Goal: Task Accomplishment & Management: Manage account settings

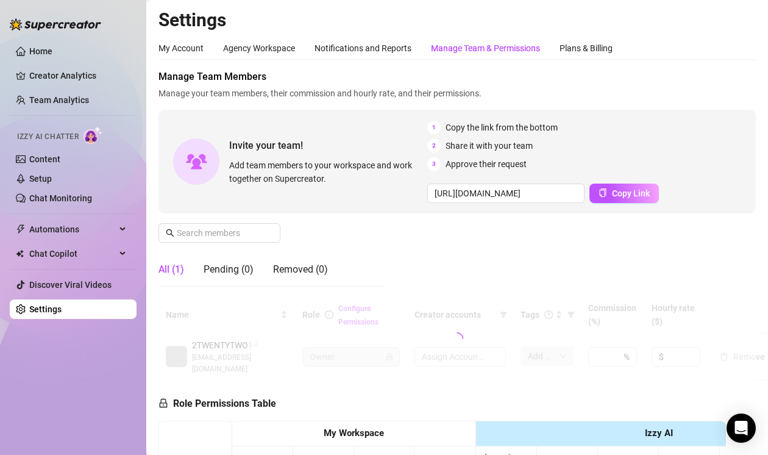
click at [516, 48] on div "Manage Team & Permissions" at bounding box center [485, 47] width 109 height 13
click at [249, 227] on input "text" at bounding box center [220, 232] width 87 height 13
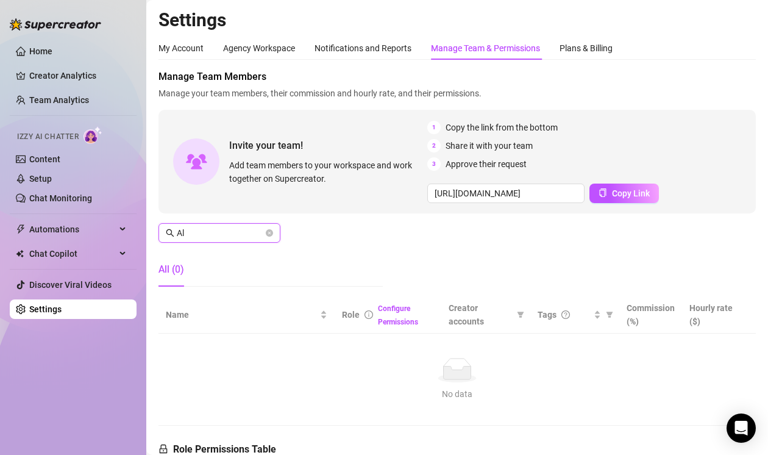
type input "A"
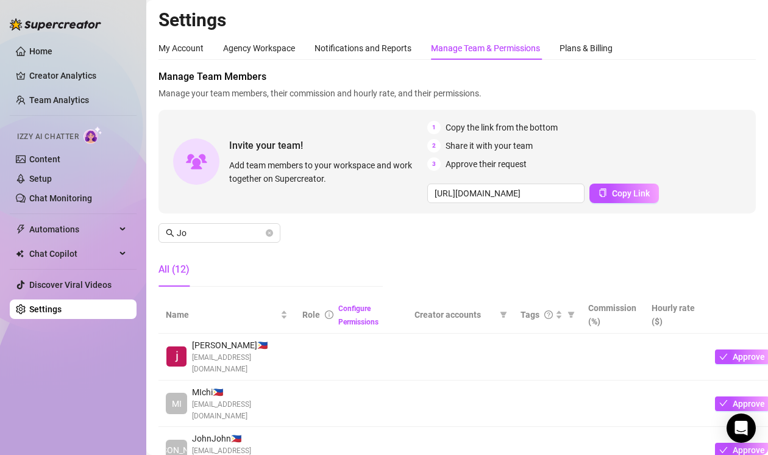
click at [715, 102] on div "Manage Team Members Manage your team members, their commission and hourly rate,…" at bounding box center [456, 182] width 597 height 227
click at [129, 234] on div "Home Creator Analytics Team Analytics Izzy AI Chatter Content Setup Chat Monito…" at bounding box center [384, 227] width 768 height 455
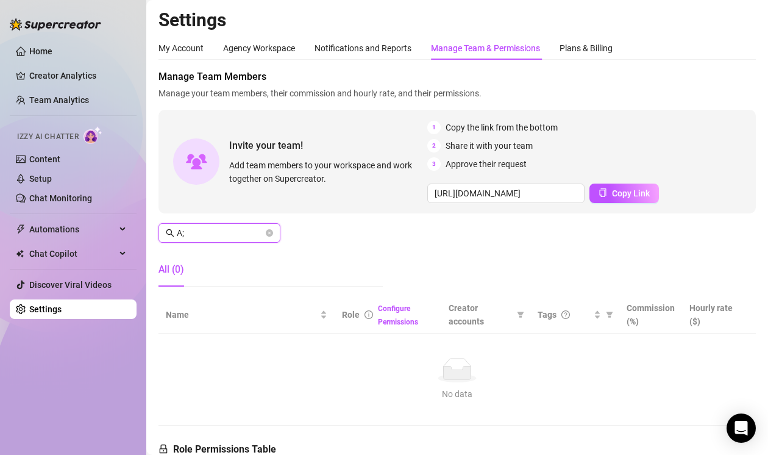
click at [206, 238] on input "A;" at bounding box center [220, 232] width 87 height 13
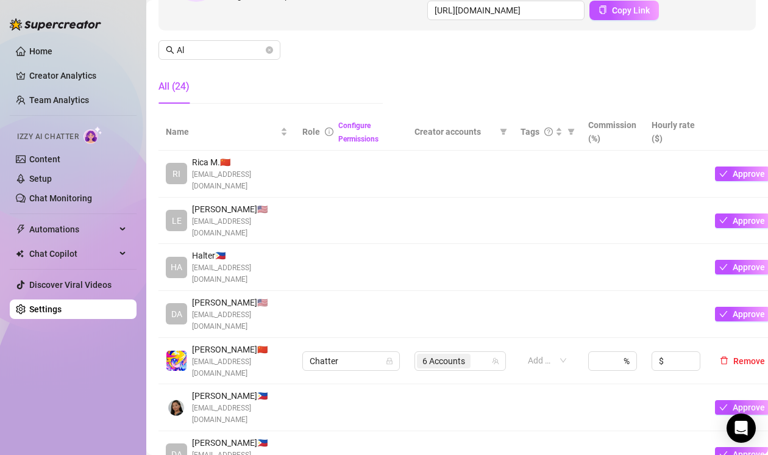
scroll to position [183, 0]
click at [208, 52] on input "Al" at bounding box center [220, 49] width 87 height 13
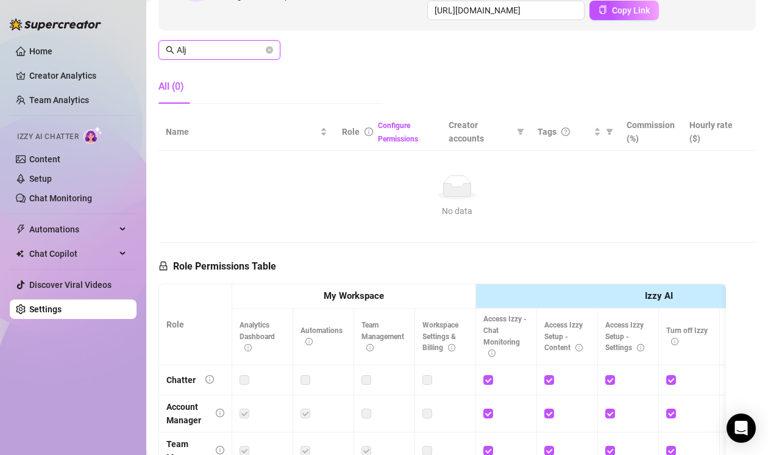
type input "Aljo"
drag, startPoint x: 208, startPoint y: 52, endPoint x: 99, endPoint y: 52, distance: 109.1
click at [99, 52] on div "Home Creator Analytics Team Analytics Izzy AI Chatter Content Setup Chat Monito…" at bounding box center [384, 227] width 768 height 455
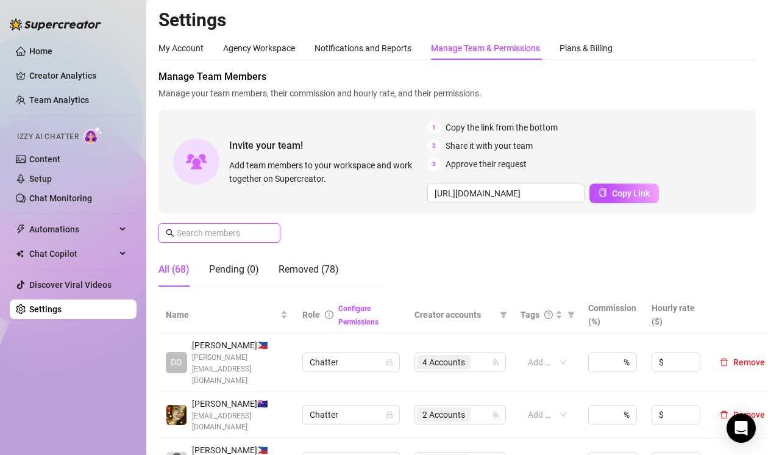
scroll to position [0, 0]
click at [96, 435] on div "Home Creator Analytics Team Analytics Izzy AI Chatter Content Setup Chat Monito…" at bounding box center [73, 222] width 127 height 444
click at [221, 233] on input "text" at bounding box center [220, 232] width 87 height 13
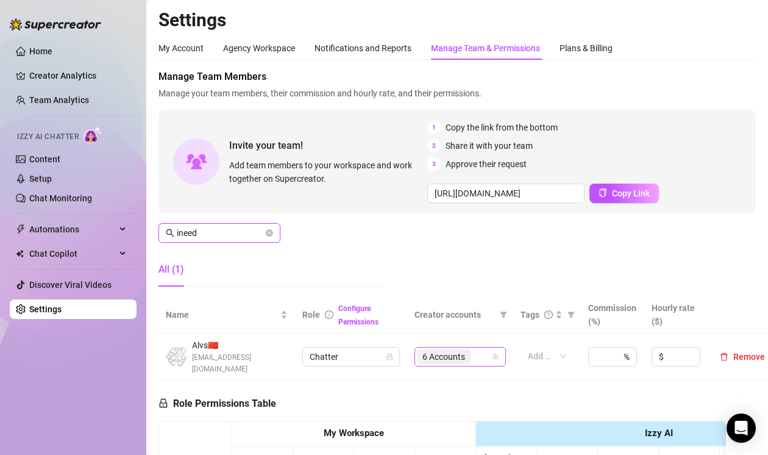
click at [442, 350] on span "6 Accounts" at bounding box center [443, 356] width 43 height 13
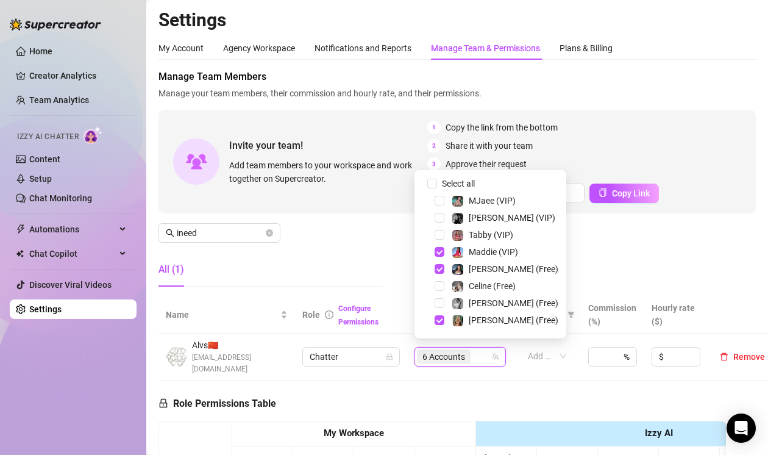
click at [442, 257] on div "Maddie (VIP)" at bounding box center [490, 251] width 146 height 15
click at [437, 269] on span "Select tree node" at bounding box center [439, 269] width 10 height 10
click at [438, 252] on span "Select tree node" at bounding box center [439, 252] width 10 height 10
click at [434, 316] on span "Select tree node" at bounding box center [439, 320] width 10 height 10
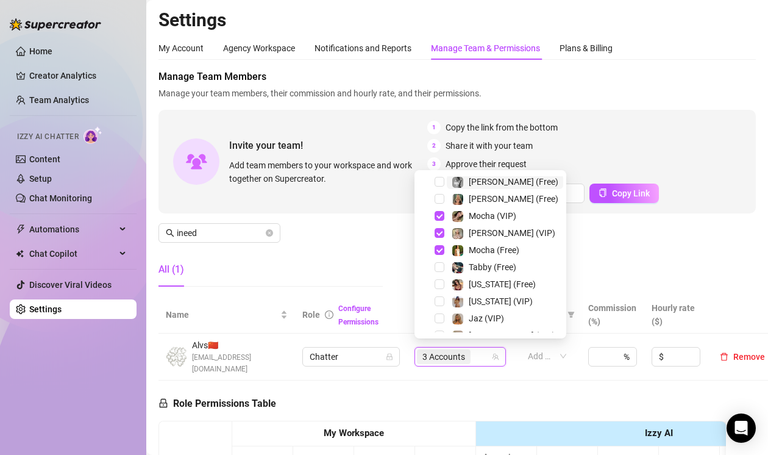
scroll to position [122, 0]
click at [437, 216] on span "Select tree node" at bounding box center [439, 215] width 10 height 10
click at [437, 229] on span "Select tree node" at bounding box center [439, 232] width 10 height 10
click at [439, 212] on span "Select tree node" at bounding box center [439, 215] width 10 height 10
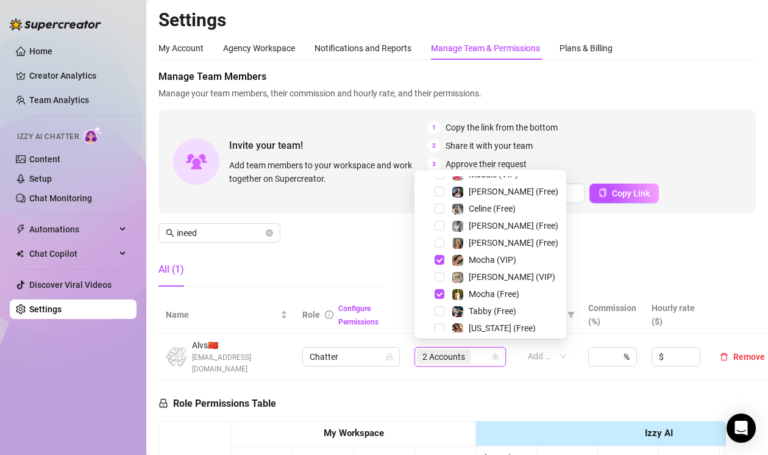
scroll to position [63, 0]
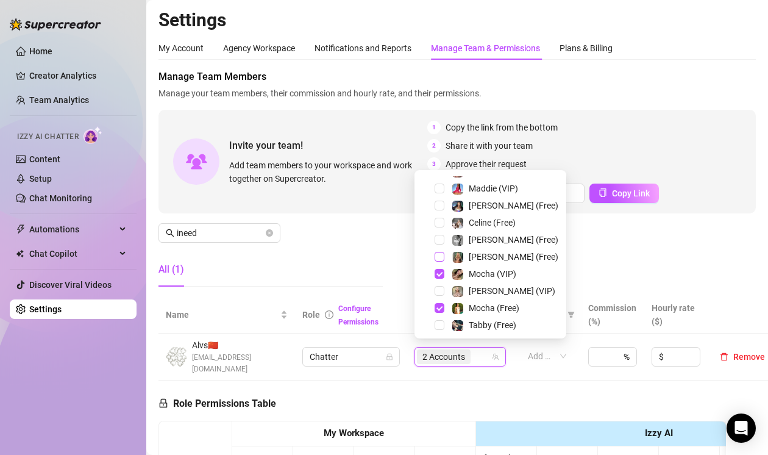
click at [439, 255] on span "Select tree node" at bounding box center [439, 257] width 10 height 10
click at [437, 289] on span "Select tree node" at bounding box center [439, 291] width 10 height 10
click at [346, 250] on div "Manage Team Members Manage your team members, their commission and hourly rate,…" at bounding box center [456, 182] width 597 height 227
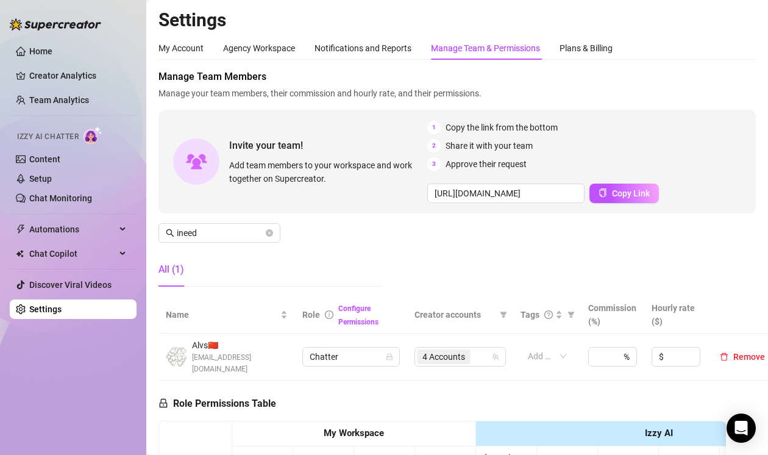
drag, startPoint x: 107, startPoint y: 424, endPoint x: 184, endPoint y: 389, distance: 84.8
click at [107, 424] on div "Home Creator Analytics Team Analytics Izzy AI Chatter Content Setup Chat Monito…" at bounding box center [73, 222] width 127 height 444
drag, startPoint x: 162, startPoint y: 231, endPoint x: 128, endPoint y: 231, distance: 34.1
click at [128, 231] on div "Home Creator Analytics Team Analytics Izzy AI Chatter Content Setup Chat Monito…" at bounding box center [384, 227] width 768 height 455
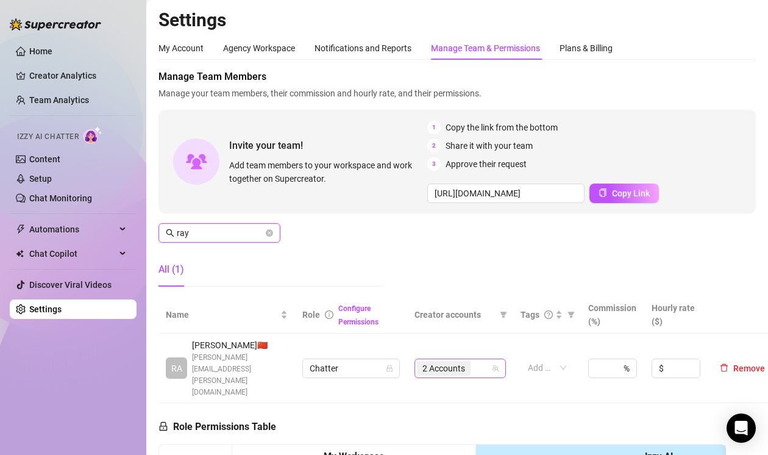
click at [432, 361] on span "2 Accounts" at bounding box center [443, 367] width 43 height 13
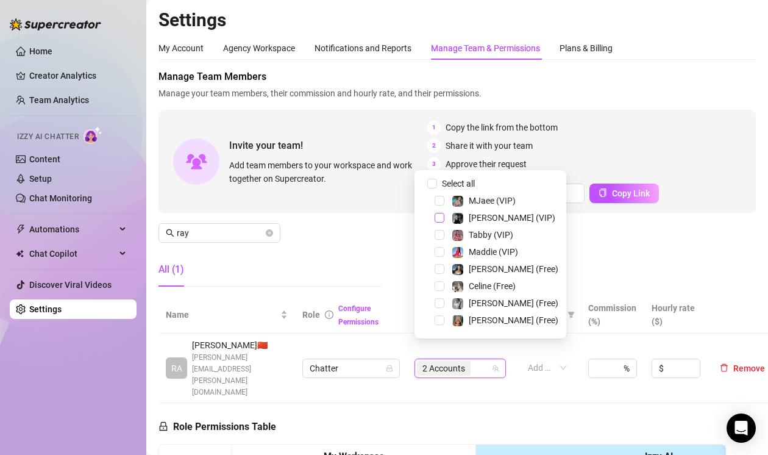
click at [437, 218] on span "Select tree node" at bounding box center [439, 218] width 10 height 10
click at [436, 305] on span "Select tree node" at bounding box center [439, 303] width 10 height 10
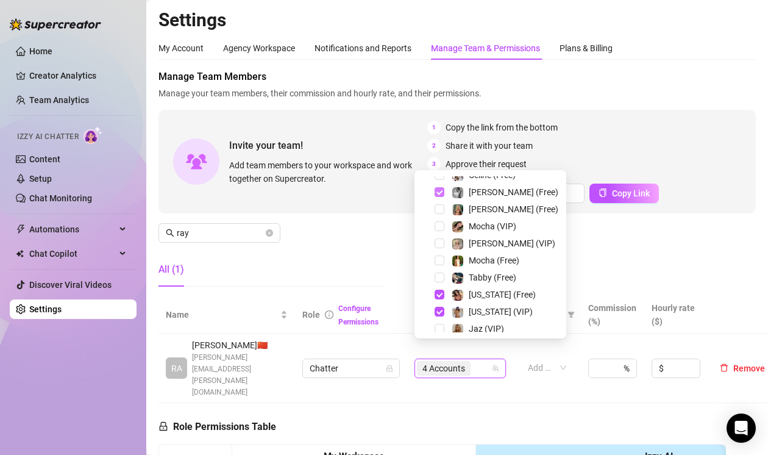
scroll to position [122, 0]
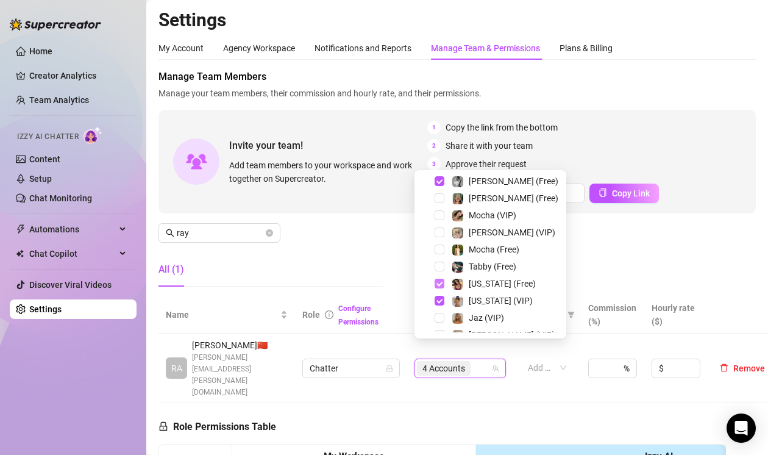
click at [438, 285] on span "Select tree node" at bounding box center [439, 283] width 10 height 10
click at [438, 304] on span "Select tree node" at bounding box center [439, 301] width 10 height 10
click at [255, 250] on div "Manage Team Members Manage your team members, their commission and hourly rate,…" at bounding box center [456, 182] width 597 height 227
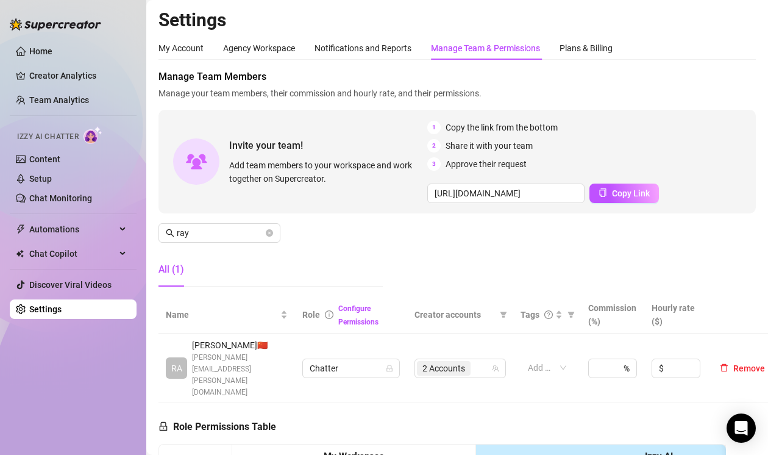
click at [82, 431] on div "Home Creator Analytics Team Analytics Izzy AI Chatter Content Setup Chat Monito…" at bounding box center [73, 222] width 127 height 444
drag, startPoint x: 203, startPoint y: 234, endPoint x: 108, endPoint y: 233, distance: 95.0
click at [108, 233] on div "Home Creator Analytics Team Analytics Izzy AI Chatter Content Setup Chat Monito…" at bounding box center [384, 227] width 768 height 455
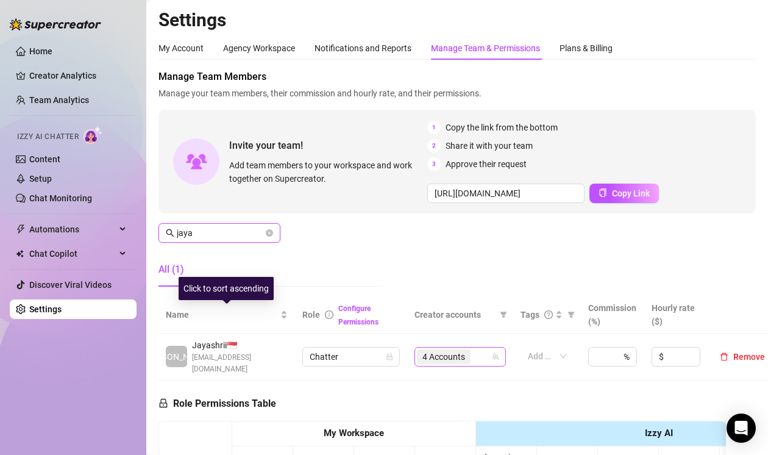
click at [428, 351] on span "4 Accounts" at bounding box center [443, 356] width 43 height 13
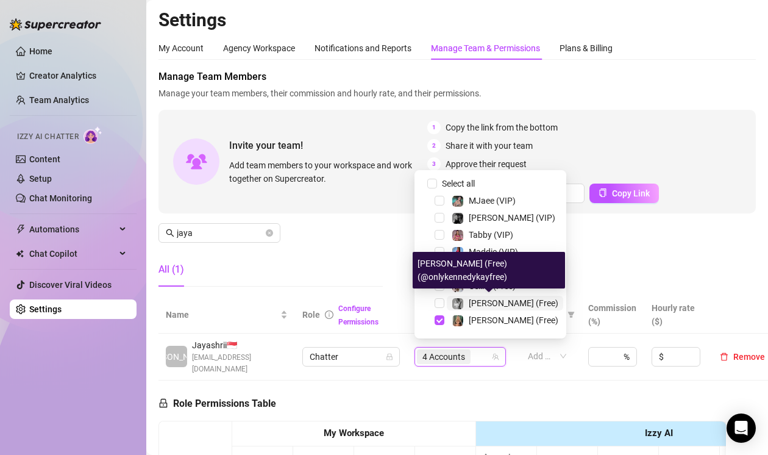
scroll to position [61, 0]
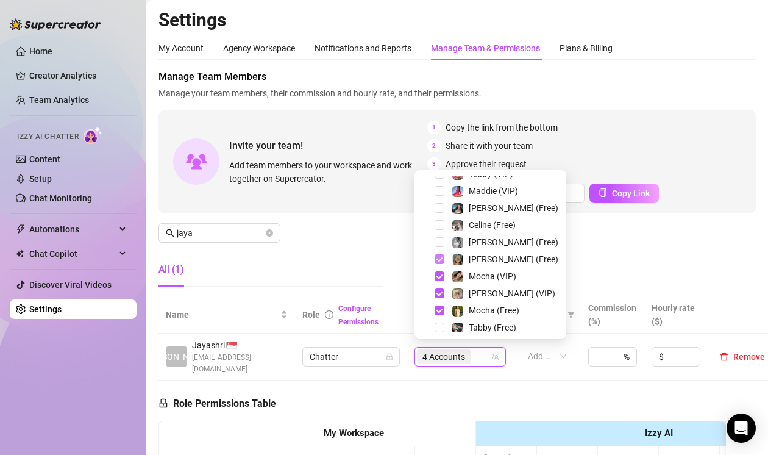
click at [437, 258] on span "Select tree node" at bounding box center [439, 259] width 10 height 10
click at [437, 278] on span "Select tree node" at bounding box center [439, 276] width 10 height 10
click at [438, 289] on span "Select tree node" at bounding box center [439, 293] width 10 height 10
click at [438, 308] on span "Select tree node" at bounding box center [439, 310] width 10 height 10
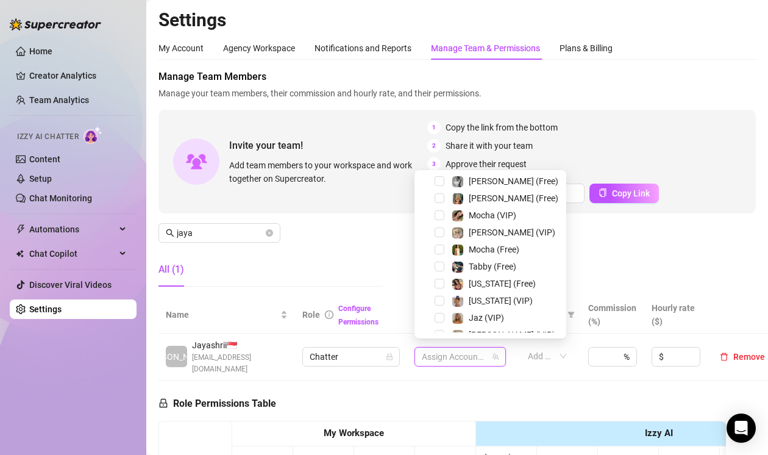
scroll to position [183, 0]
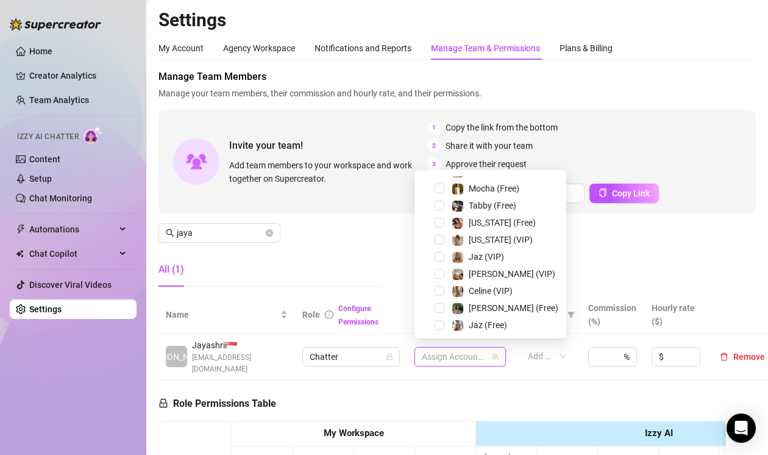
click at [439, 269] on span "Select tree node" at bounding box center [439, 274] width 10 height 10
click at [373, 275] on div "All (1)" at bounding box center [270, 269] width 224 height 34
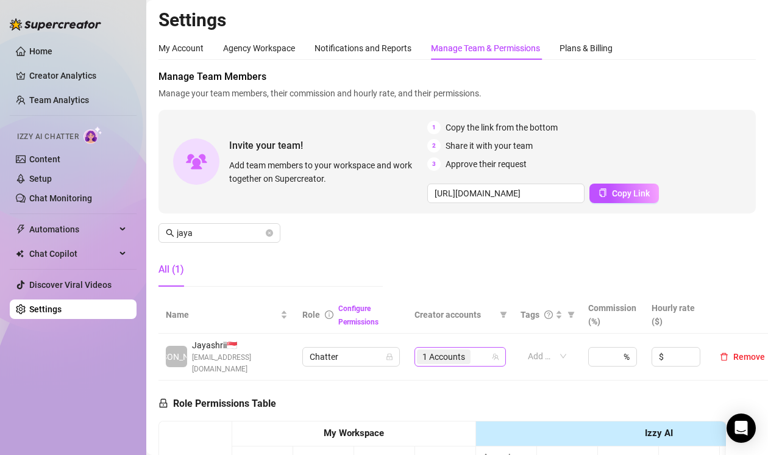
click at [431, 350] on span "1 Accounts" at bounding box center [443, 356] width 43 height 13
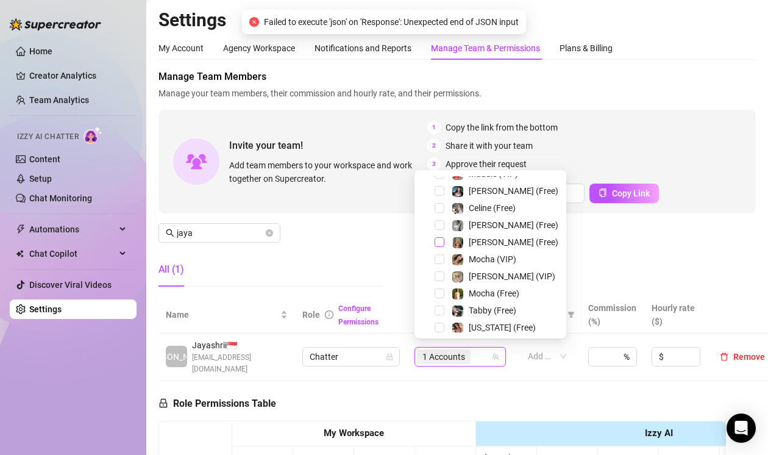
scroll to position [185, 0]
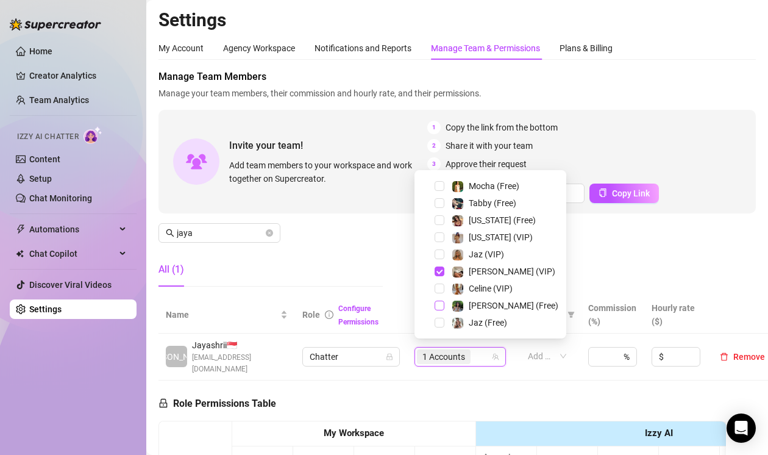
click at [439, 303] on span "Select tree node" at bounding box center [439, 305] width 10 height 10
click at [302, 261] on div "All (1)" at bounding box center [270, 269] width 224 height 34
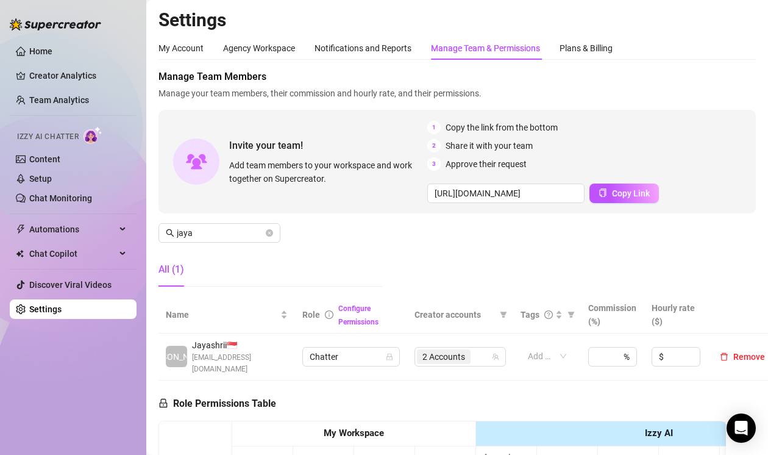
drag, startPoint x: 94, startPoint y: 425, endPoint x: 131, endPoint y: 402, distance: 43.3
click at [94, 425] on div "Home Creator Analytics Team Analytics Izzy AI Chatter Content Setup Chat Monito…" at bounding box center [73, 222] width 127 height 444
drag, startPoint x: 221, startPoint y: 235, endPoint x: 0, endPoint y: 228, distance: 220.7
click at [2, 235] on div "Home Creator Analytics Team Analytics Izzy AI Chatter Content Setup Chat Monito…" at bounding box center [384, 227] width 768 height 455
type input "dolly"
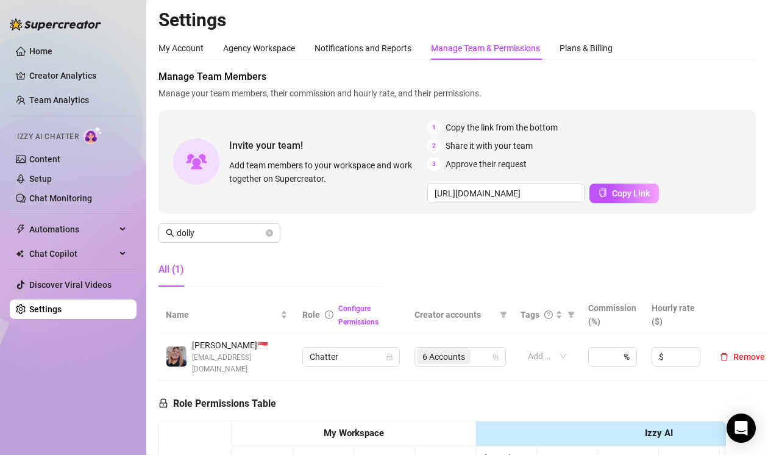
click at [87, 426] on div "Home Creator Analytics Team Analytics Izzy AI Chatter Content Setup Chat Monito…" at bounding box center [73, 222] width 127 height 444
click at [440, 350] on span "6 Accounts" at bounding box center [443, 356] width 43 height 13
click at [442, 358] on span "6 Accounts" at bounding box center [443, 356] width 43 height 13
click at [447, 353] on span "6 Accounts" at bounding box center [443, 356] width 43 height 13
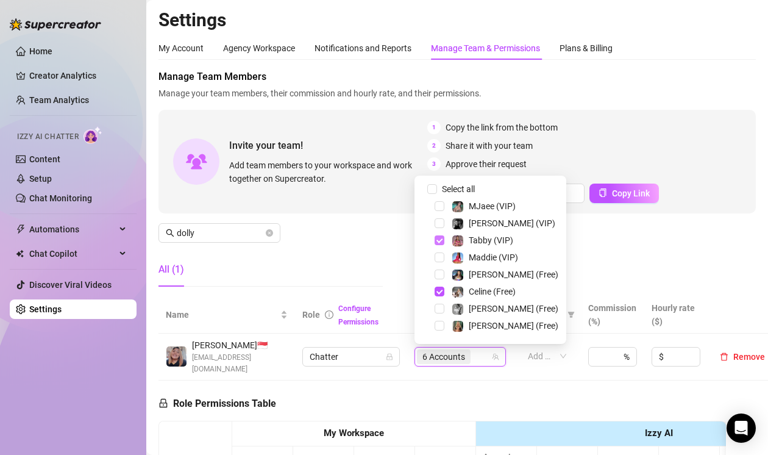
click at [439, 242] on span "Select tree node" at bounding box center [439, 240] width 10 height 10
click at [441, 288] on span "Select tree node" at bounding box center [439, 291] width 10 height 10
click at [444, 221] on span "Select tree node" at bounding box center [439, 223] width 10 height 10
click at [441, 303] on span "Select tree node" at bounding box center [439, 308] width 10 height 10
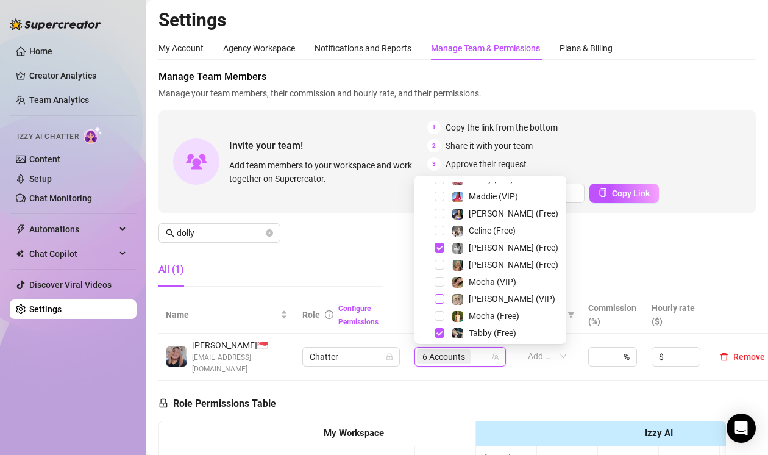
scroll to position [122, 0]
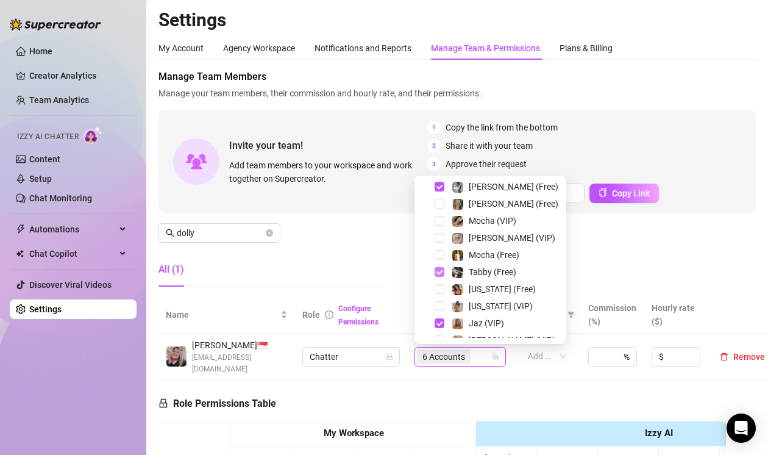
click at [438, 269] on span "Select tree node" at bounding box center [439, 272] width 10 height 10
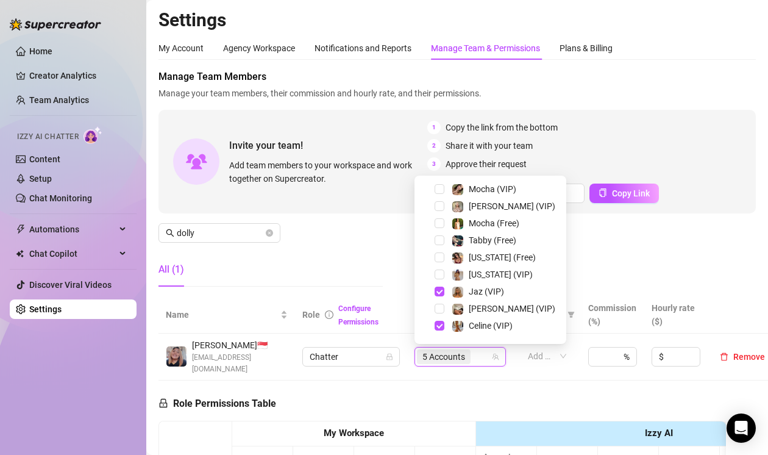
scroll to position [183, 0]
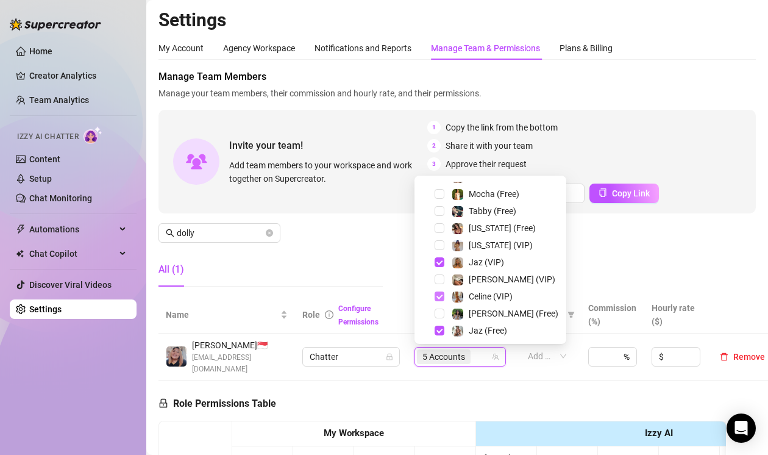
click at [441, 298] on span "Select tree node" at bounding box center [439, 296] width 10 height 10
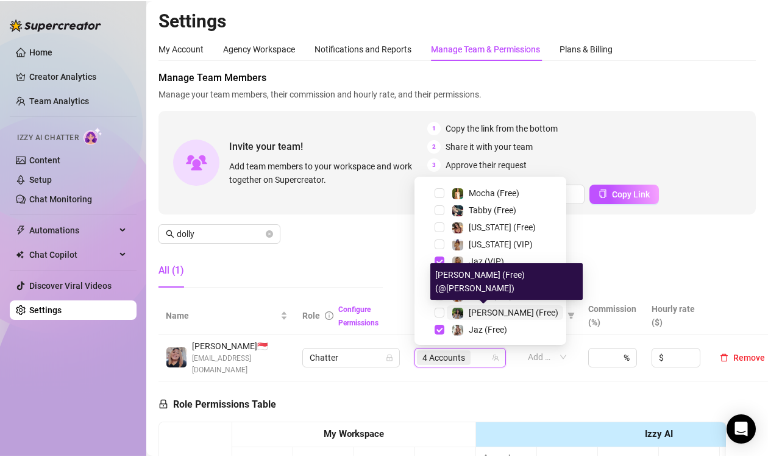
scroll to position [185, 0]
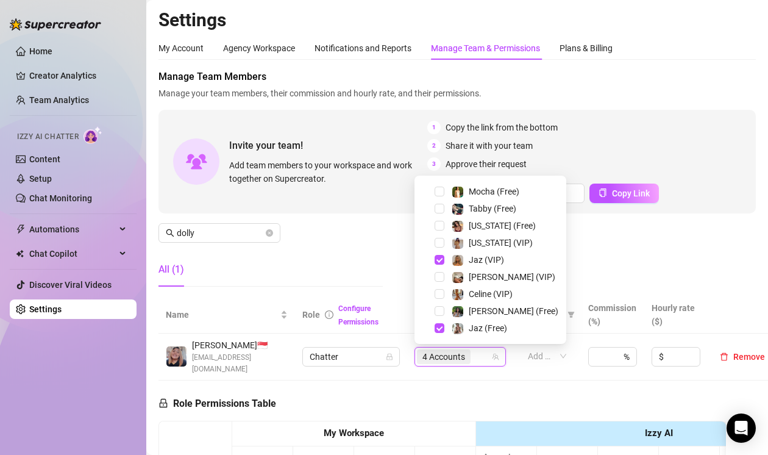
click at [328, 249] on div "Manage Team Members Manage your team members, their commission and hourly rate,…" at bounding box center [456, 182] width 597 height 227
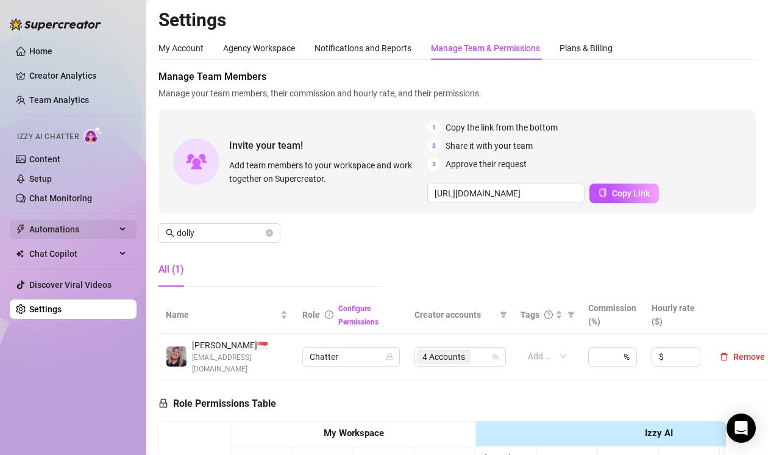
click at [100, 423] on div "Home Creator Analytics Team Analytics Izzy AI Chatter Content Setup Chat Monito…" at bounding box center [73, 222] width 127 height 444
click at [85, 411] on div "Home Creator Analytics Team Analytics Izzy AI Chatter Content Setup Chat Monito…" at bounding box center [73, 222] width 127 height 444
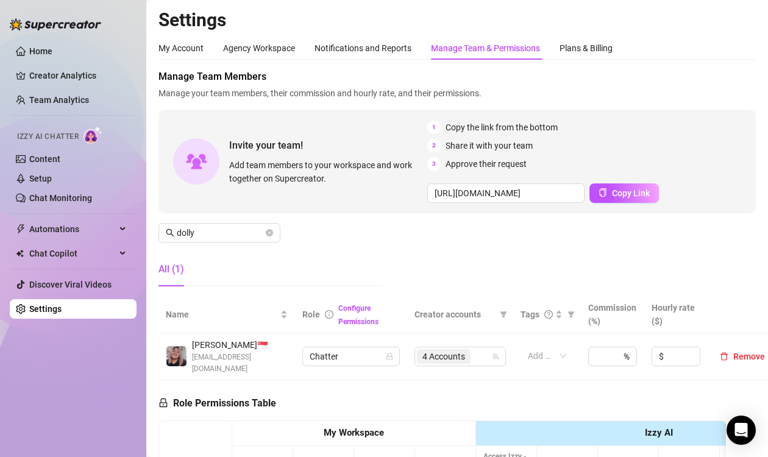
click at [48, 434] on div "Home Creator Analytics Team Analytics Izzy AI Chatter Content Setup Chat Monito…" at bounding box center [73, 223] width 127 height 446
click at [708, 108] on div "Manage Team Members Manage your team members, their commission and hourly rate,…" at bounding box center [456, 182] width 597 height 227
click at [732, 69] on span "Manage Team Members" at bounding box center [456, 76] width 597 height 15
